Goal: Transaction & Acquisition: Purchase product/service

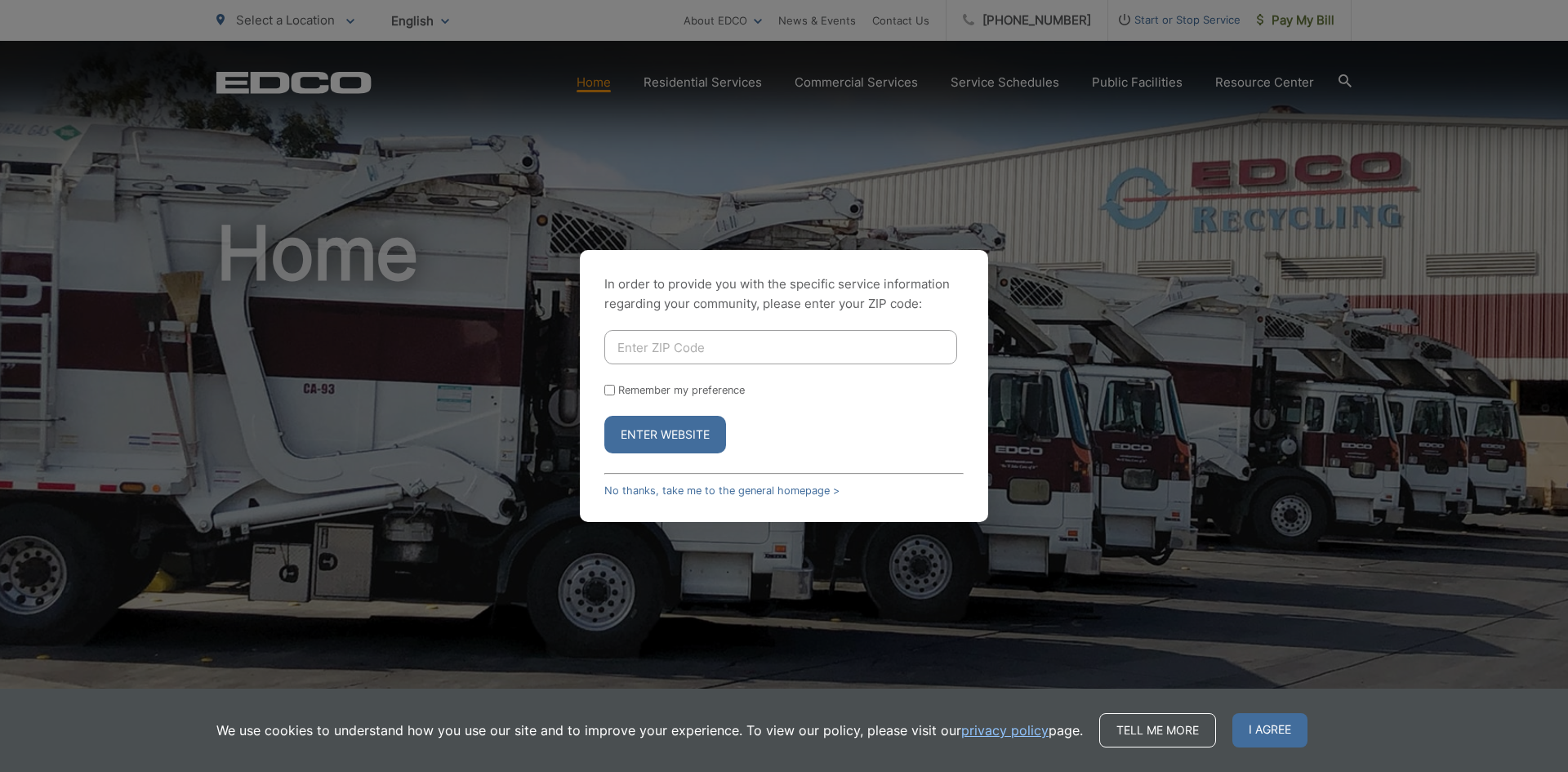
click at [701, 350] on input "Enter ZIP Code" at bounding box center [780, 347] width 352 height 34
type input "92064"
click at [605, 416] on button "Enter Website" at bounding box center [665, 434] width 121 height 38
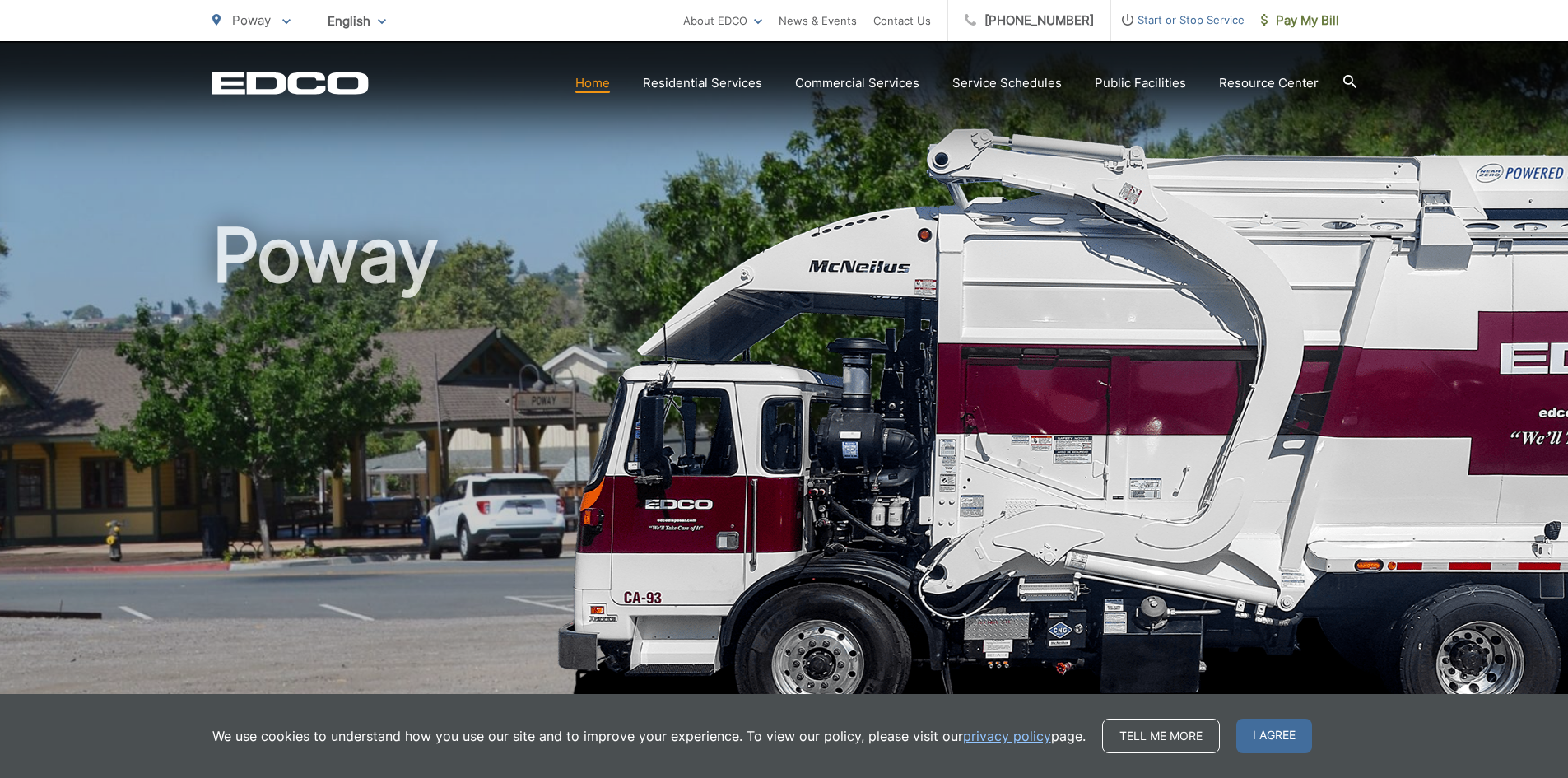
click at [251, 26] on span "Poway" at bounding box center [251, 19] width 39 height 16
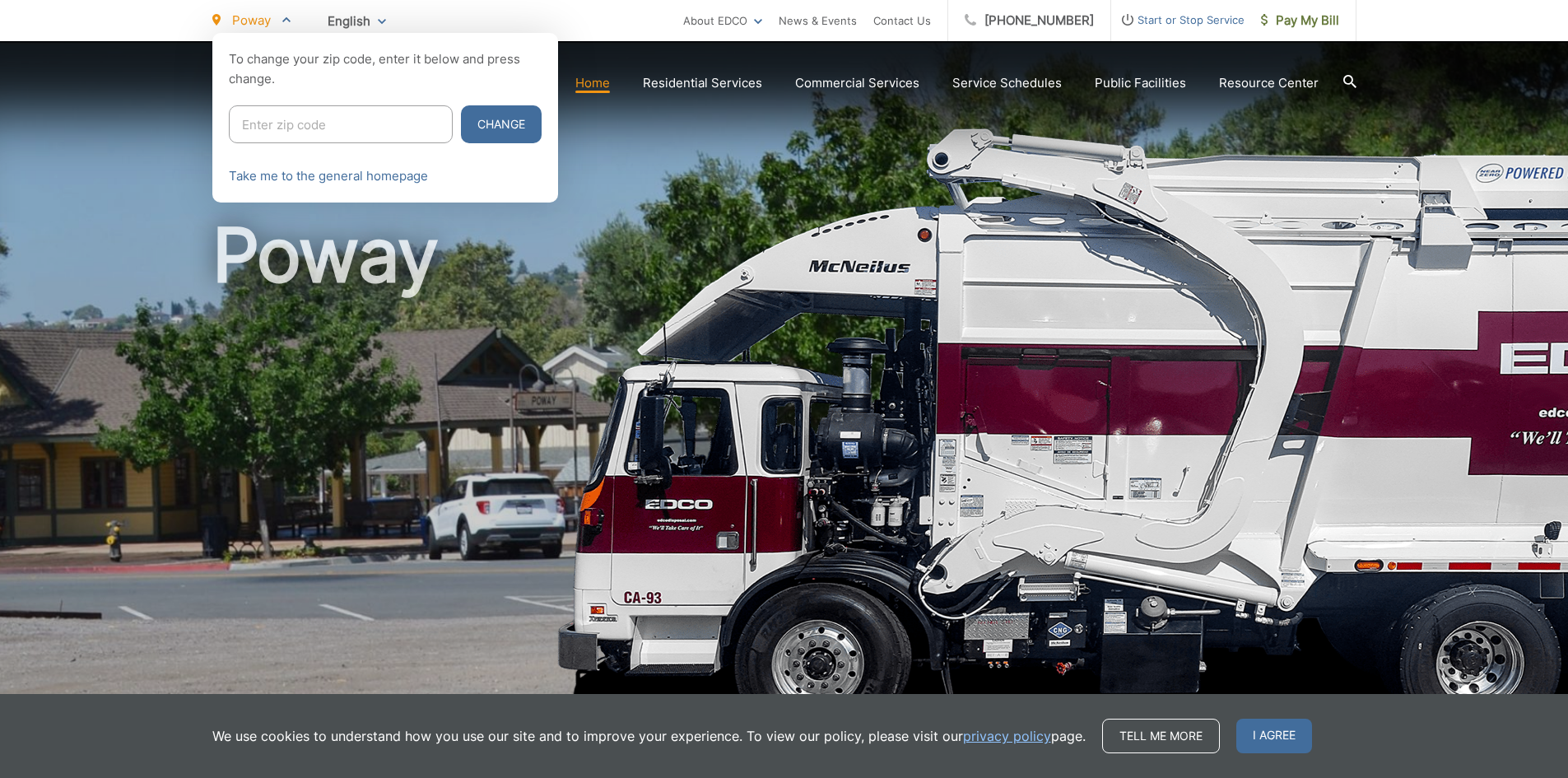
click at [251, 26] on span "Poway" at bounding box center [251, 19] width 39 height 16
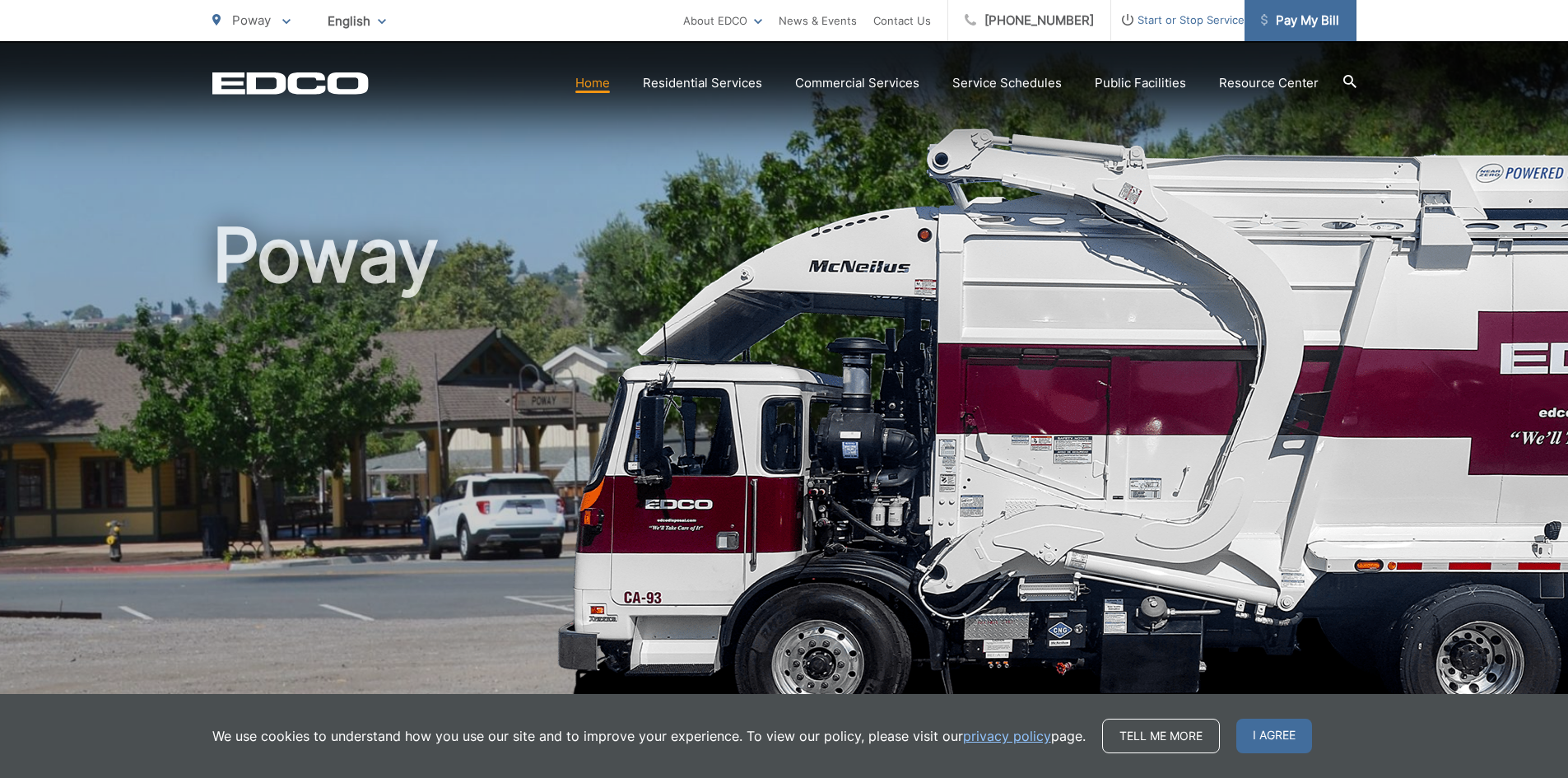
click at [1301, 28] on span "Pay My Bill" at bounding box center [1300, 20] width 78 height 19
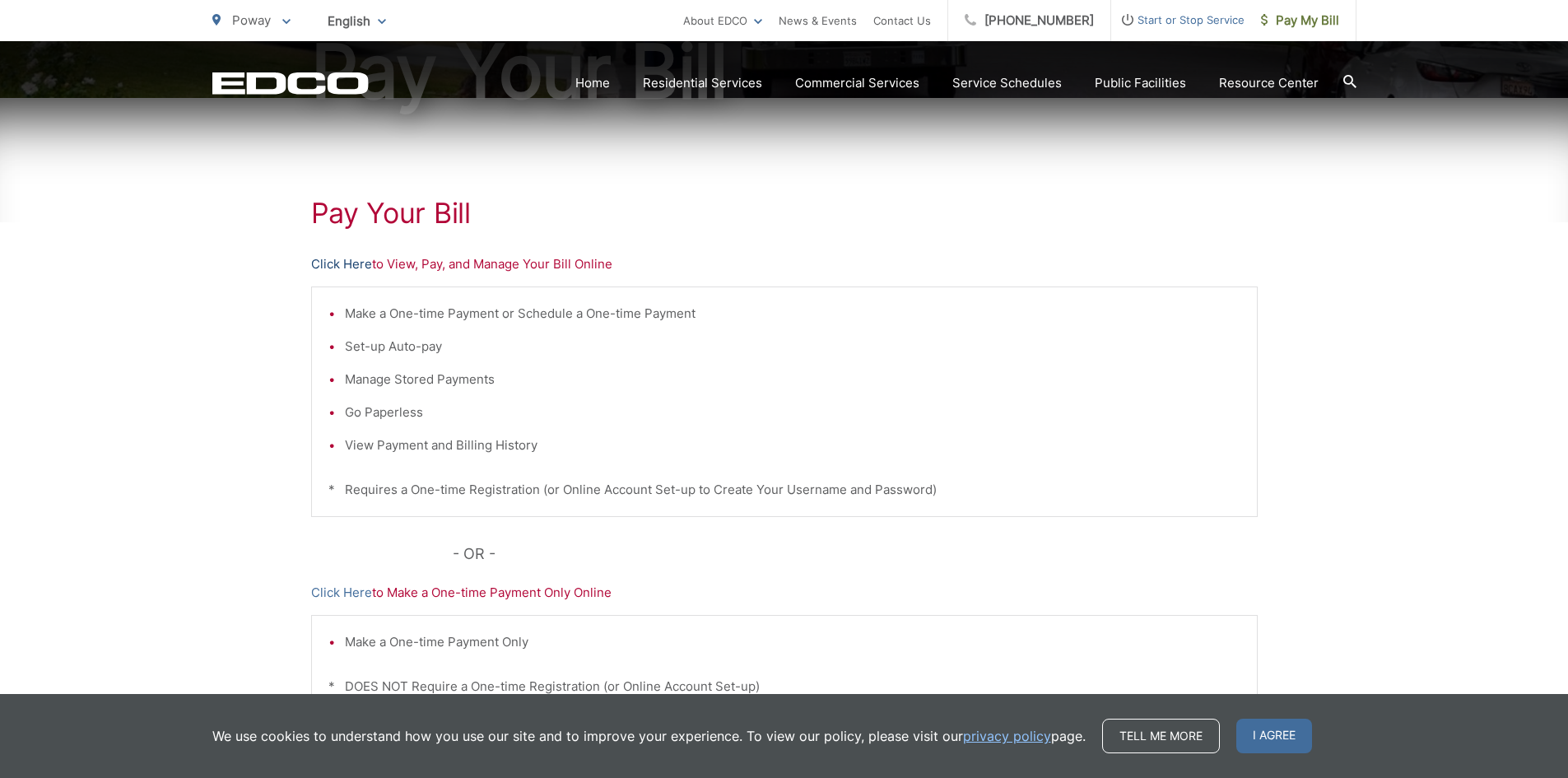
scroll to position [230, 0]
click at [335, 260] on link "Click Here" at bounding box center [342, 265] width 61 height 19
click at [1250, 736] on span "I agree" at bounding box center [1274, 735] width 76 height 34
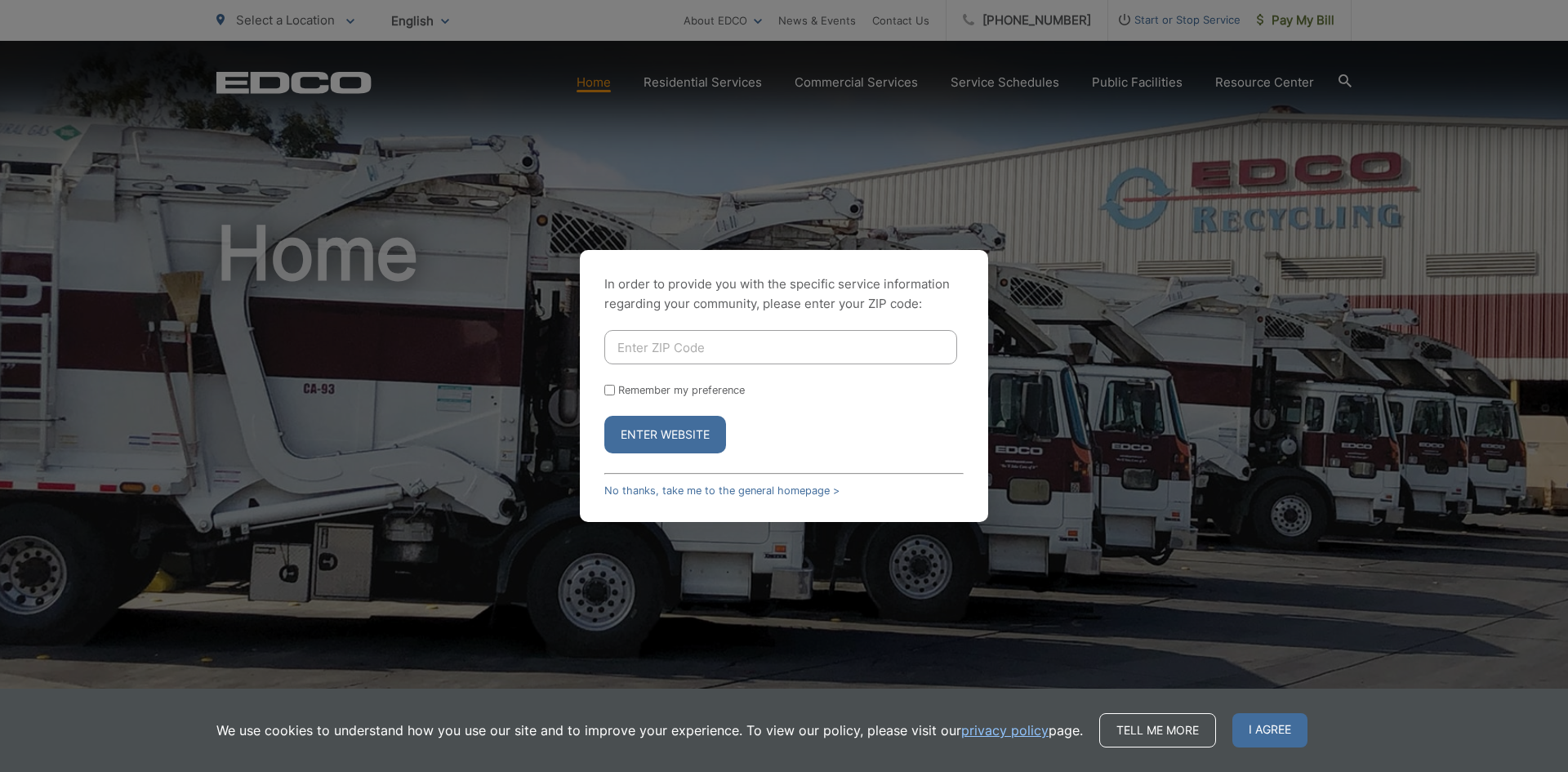
click at [644, 352] on input "Enter ZIP Code" at bounding box center [780, 347] width 352 height 34
type input "92064"
click at [605, 416] on button "Enter Website" at bounding box center [665, 434] width 121 height 38
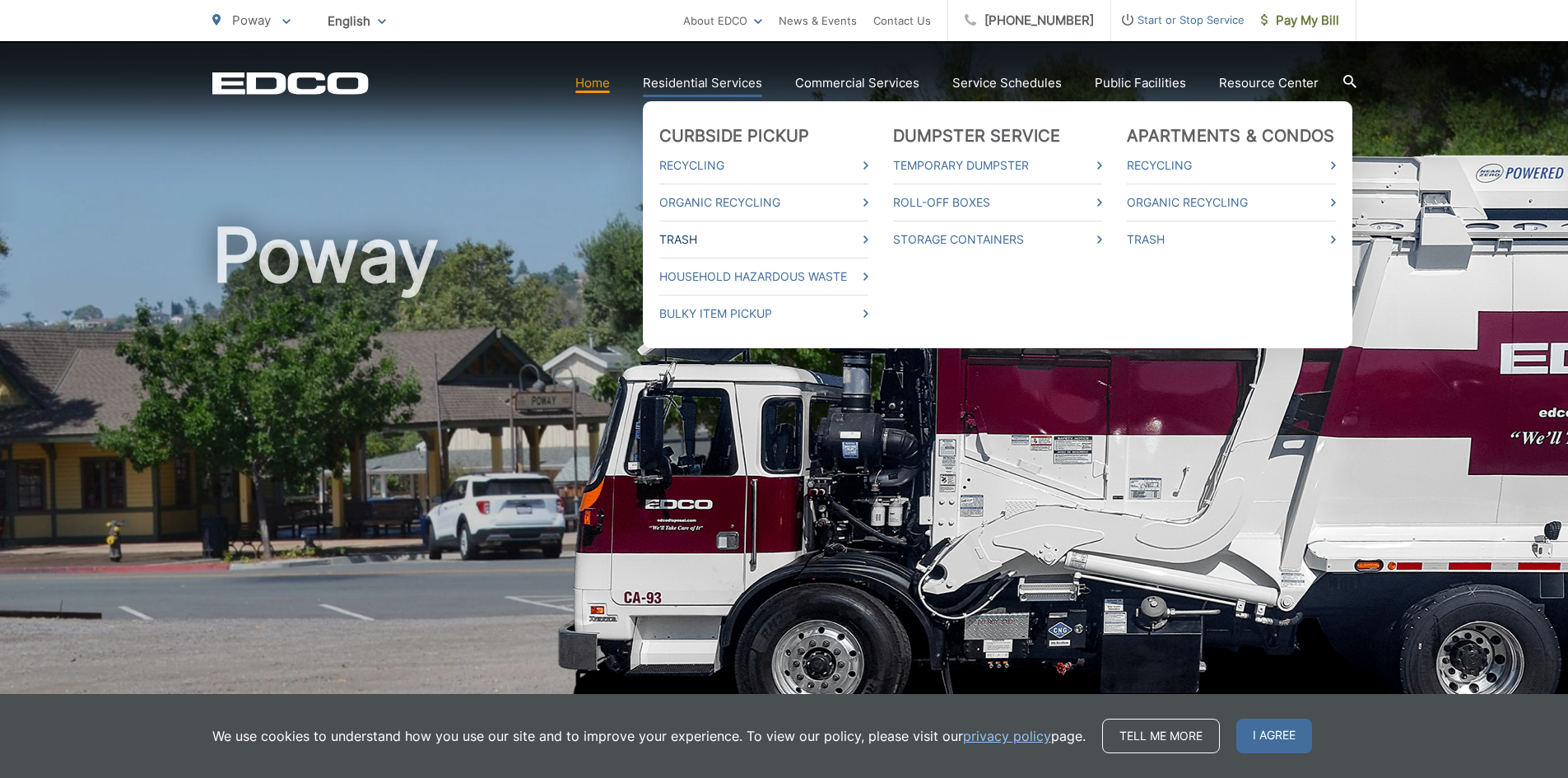
click at [731, 233] on link "Trash" at bounding box center [763, 239] width 209 height 19
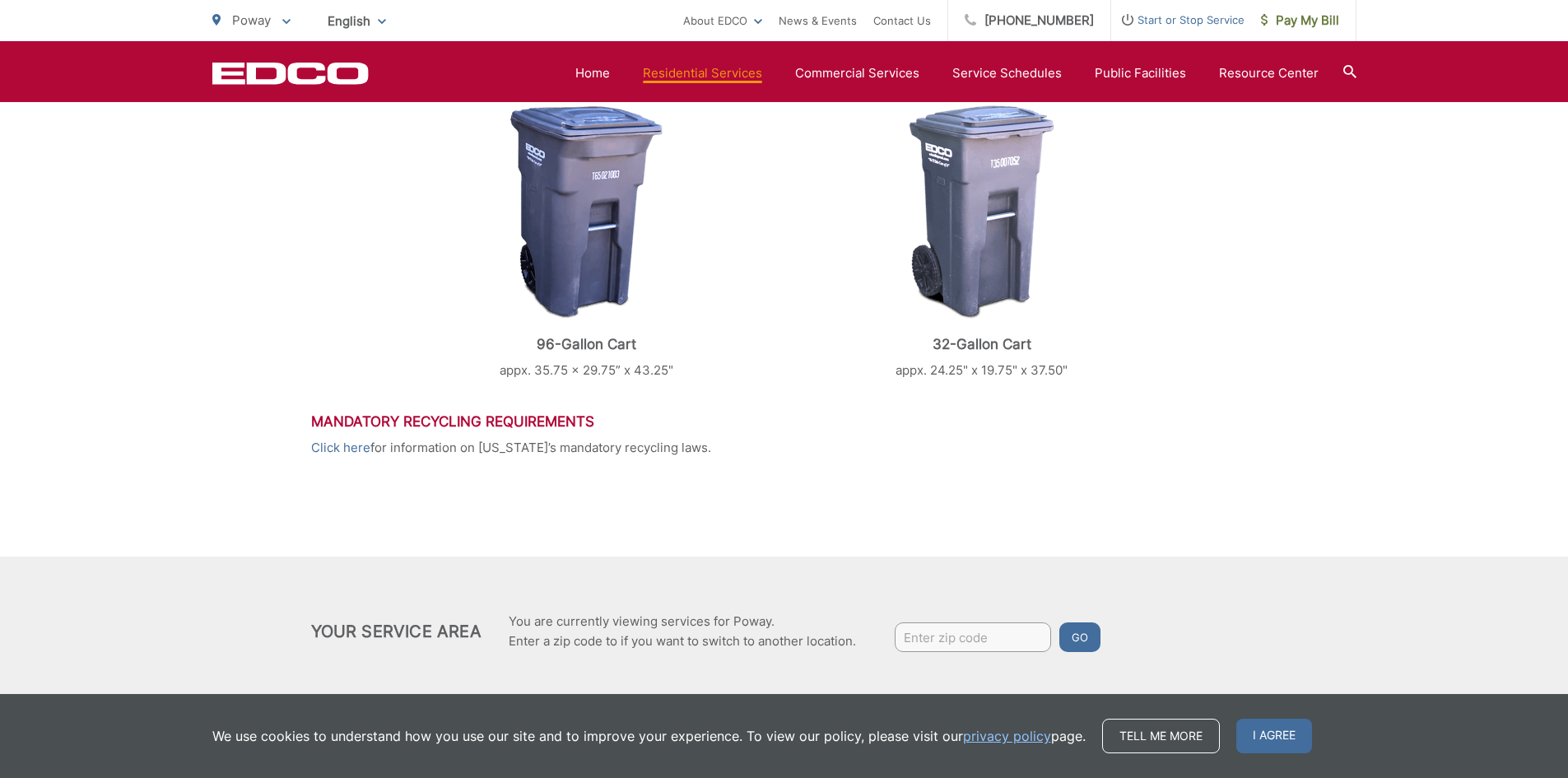
scroll to position [733, 0]
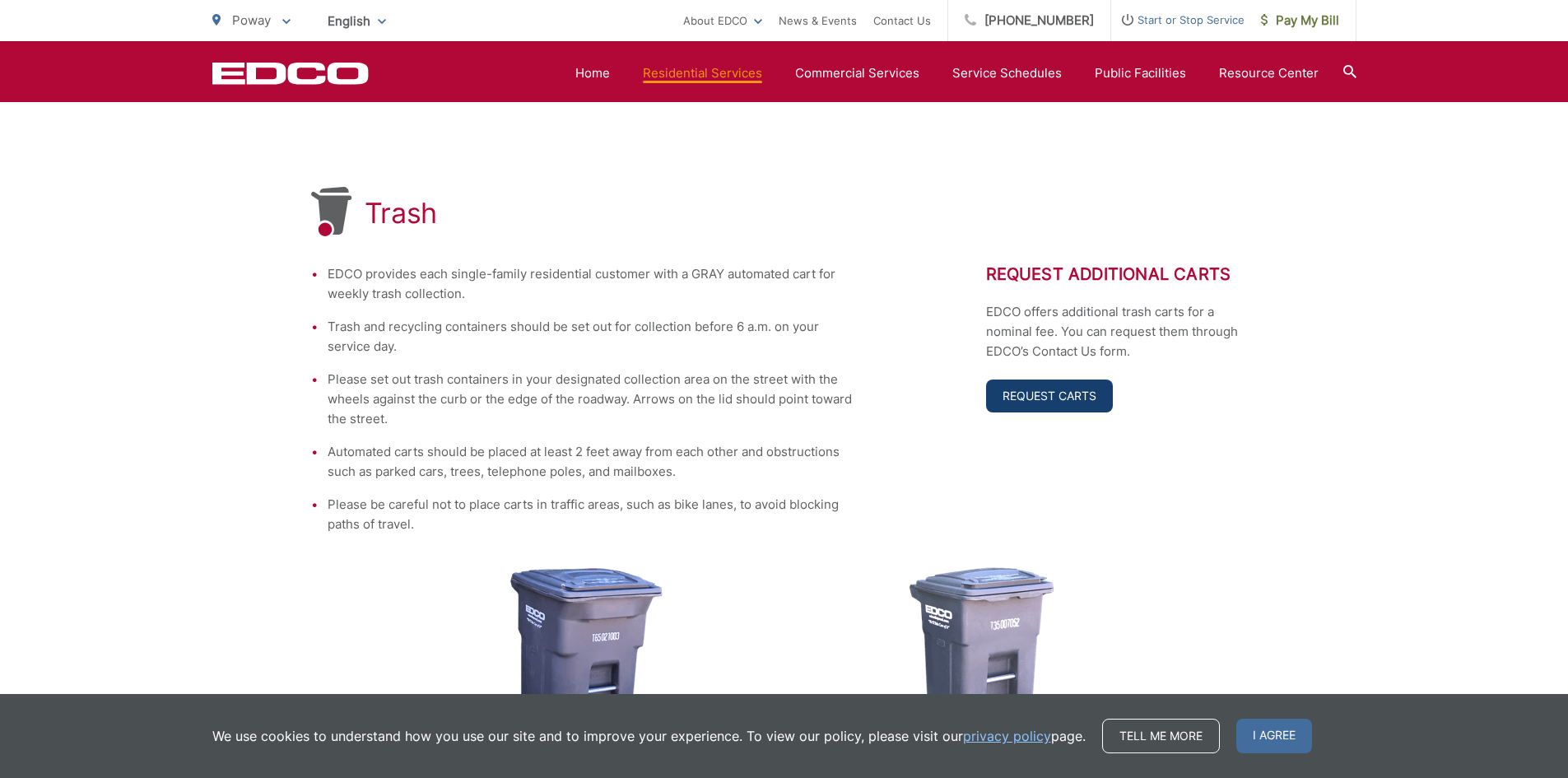
click at [1052, 387] on link "Request Carts" at bounding box center [1049, 396] width 127 height 33
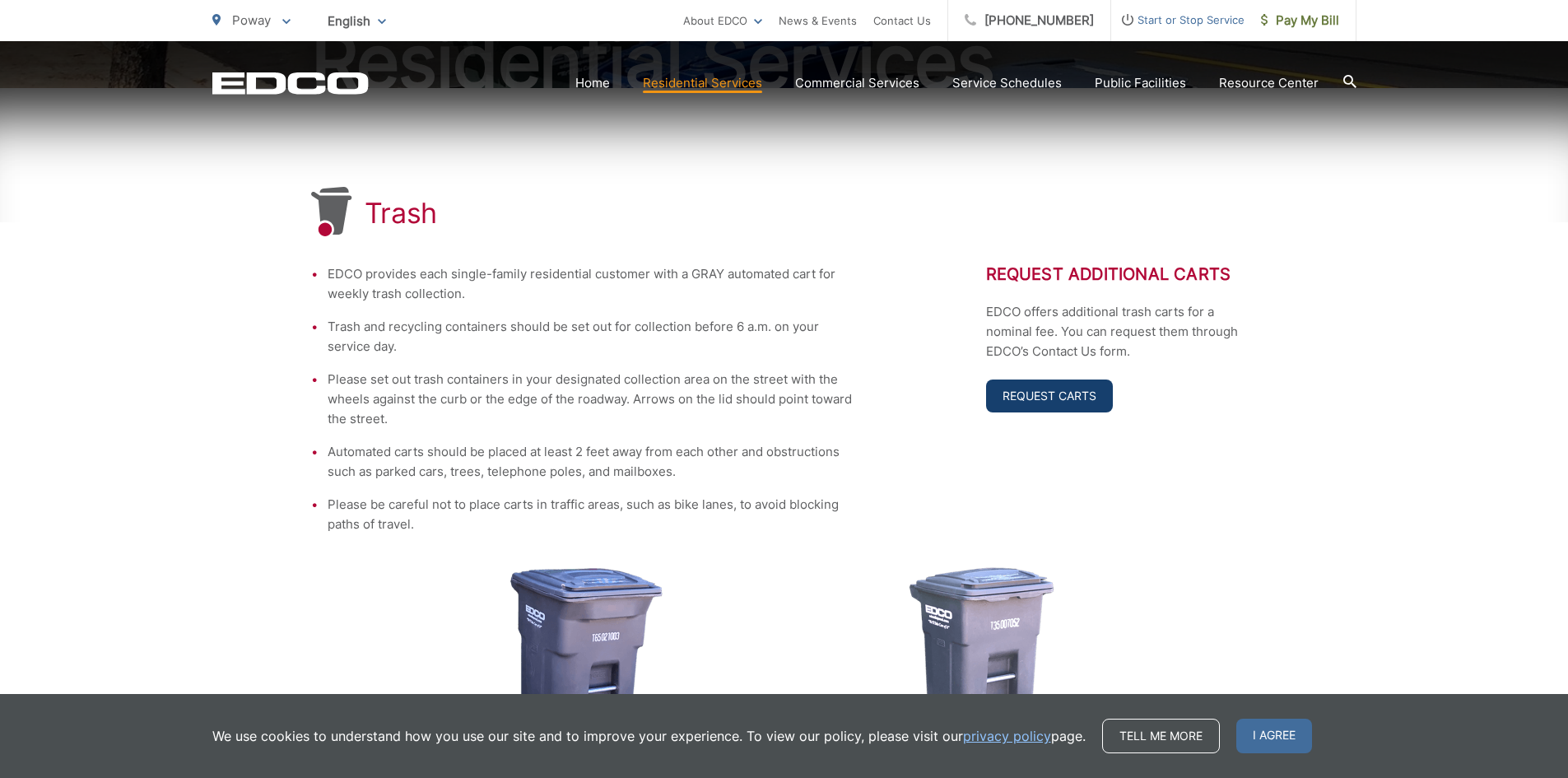
scroll to position [240, 0]
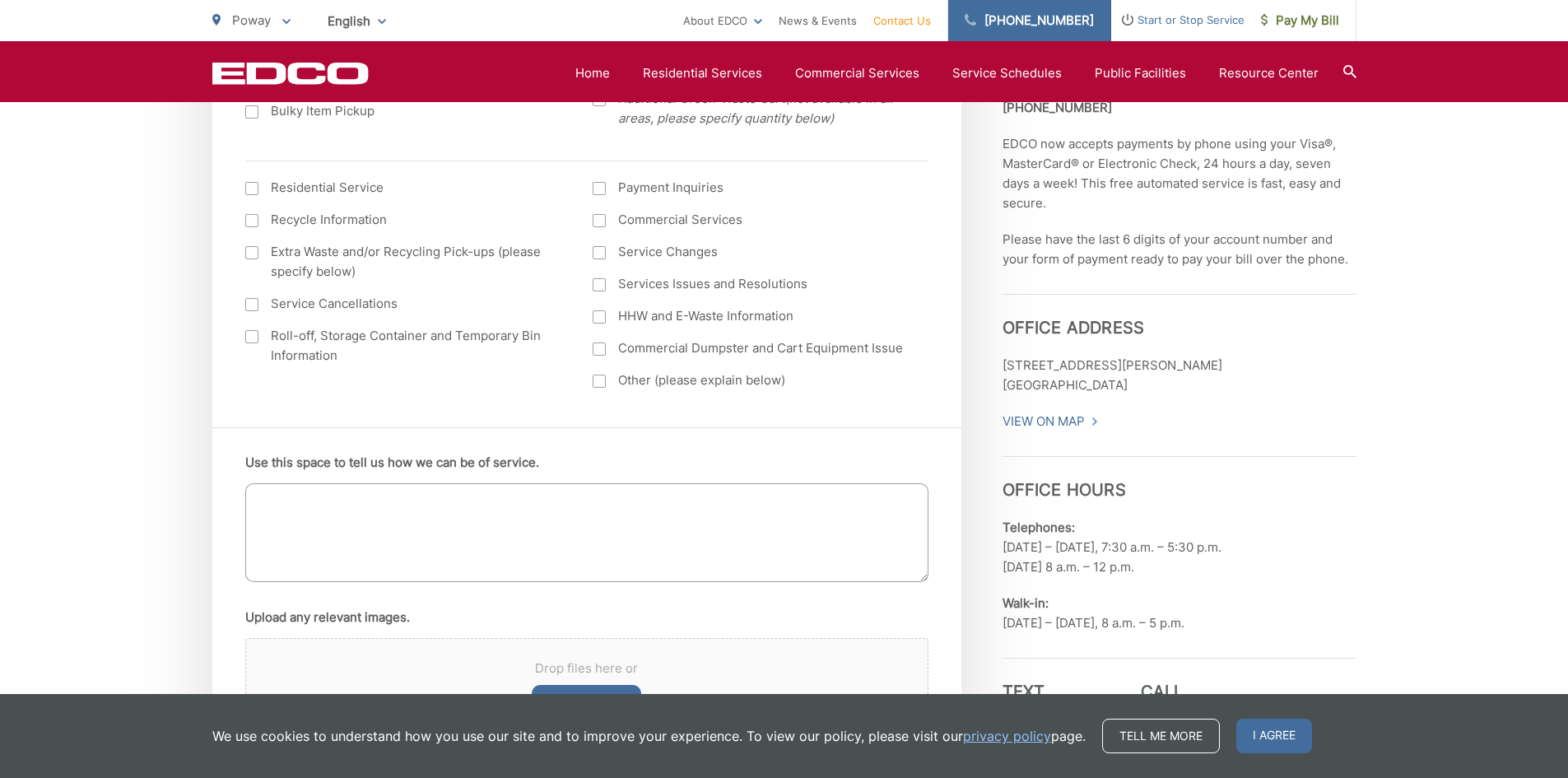
scroll to position [738, 0]
click at [1257, 743] on span "I agree" at bounding box center [1274, 735] width 76 height 34
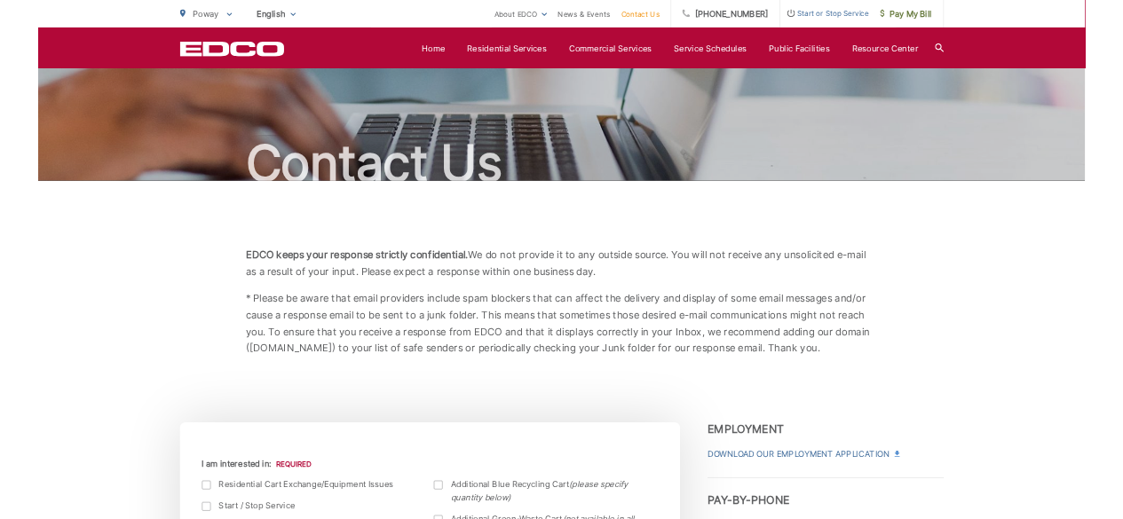
scroll to position [0, 0]
